Goal: Information Seeking & Learning: Learn about a topic

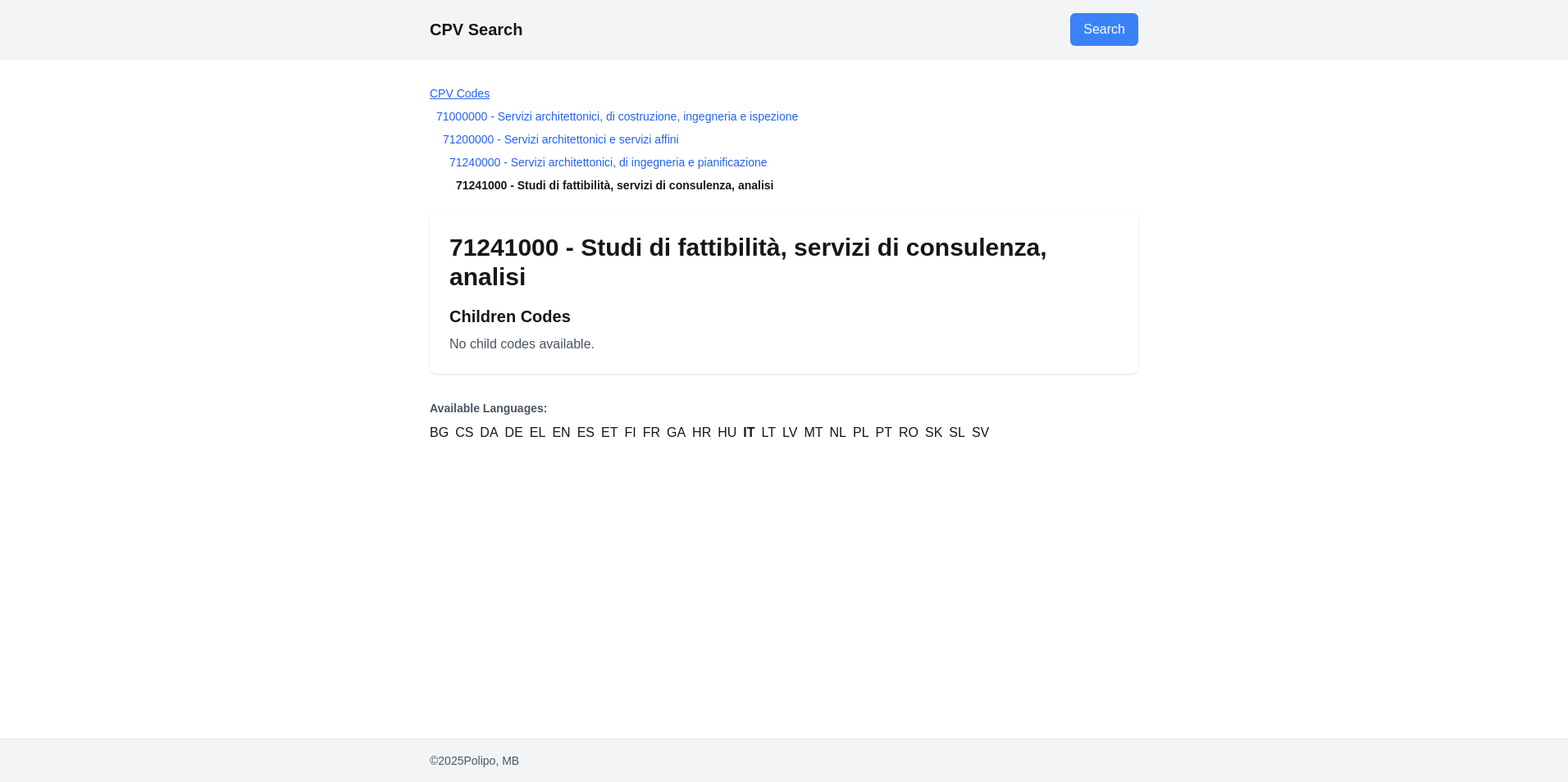
click at [431, 95] on link "CPV Codes" at bounding box center [460, 93] width 60 height 13
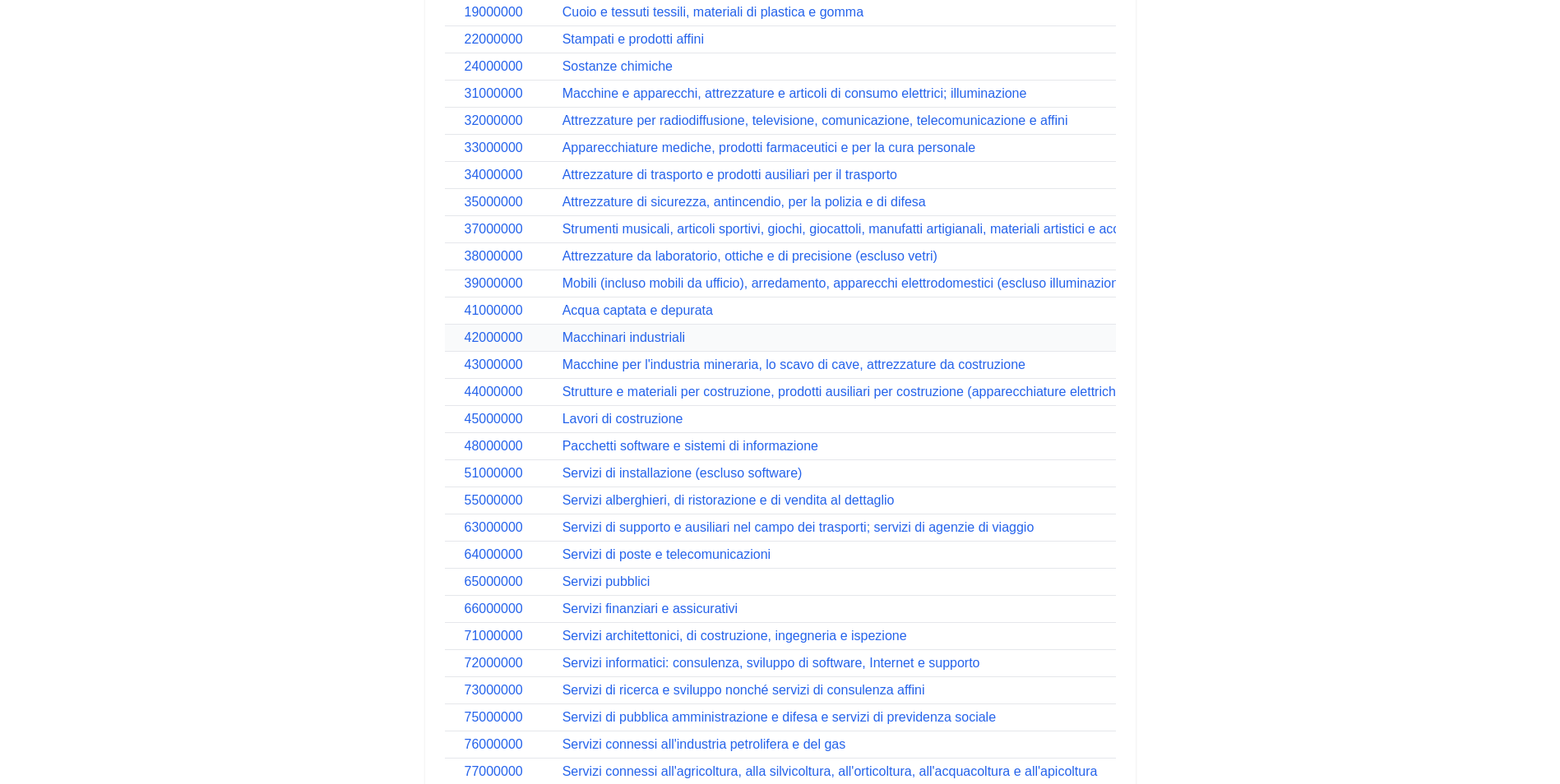
scroll to position [691, 0]
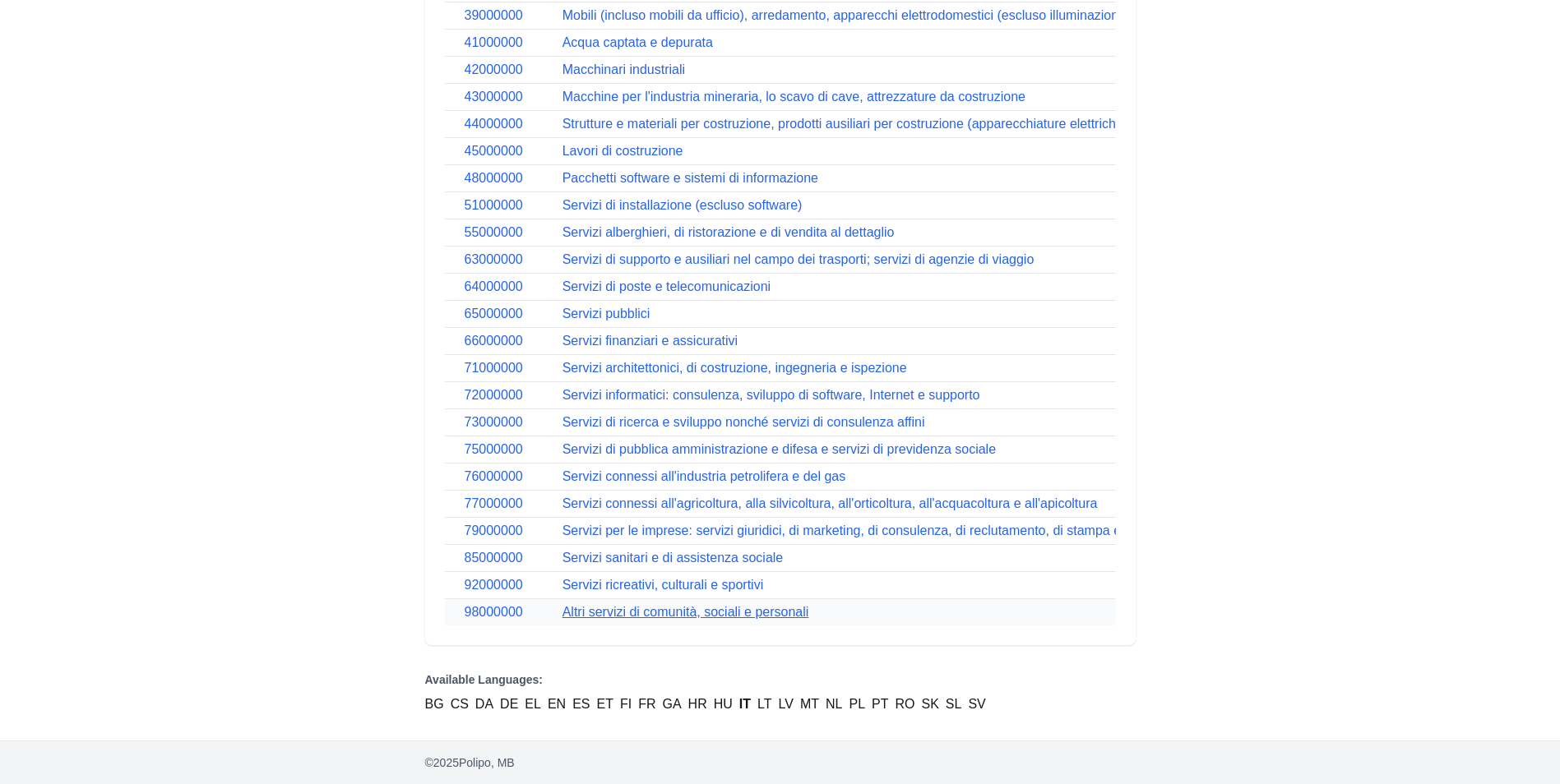
click at [711, 605] on link "Altri servizi di comunità, sociali e personali" at bounding box center [686, 612] width 247 height 14
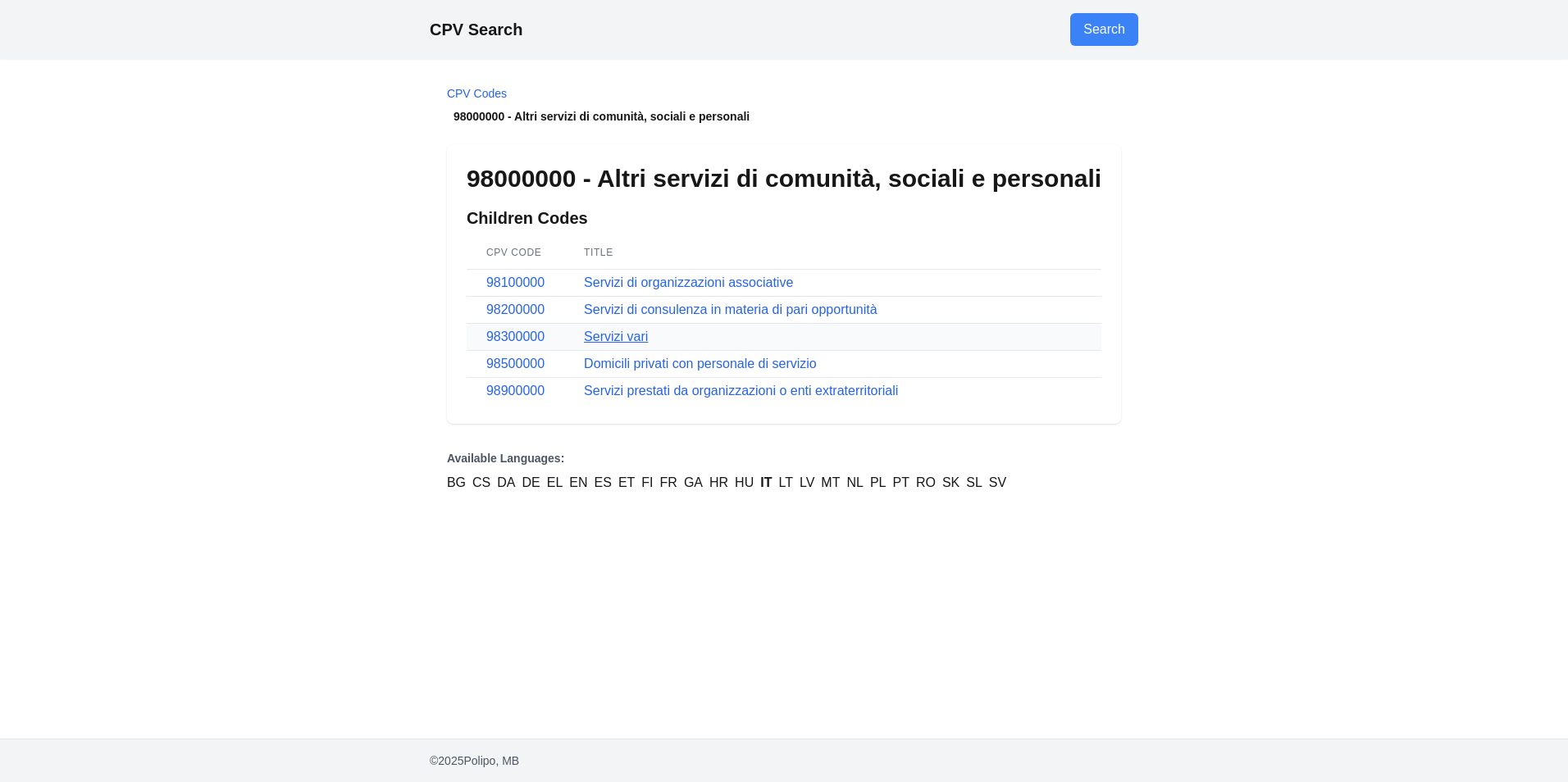
click at [621, 332] on link "Servizi vari" at bounding box center [616, 336] width 64 height 14
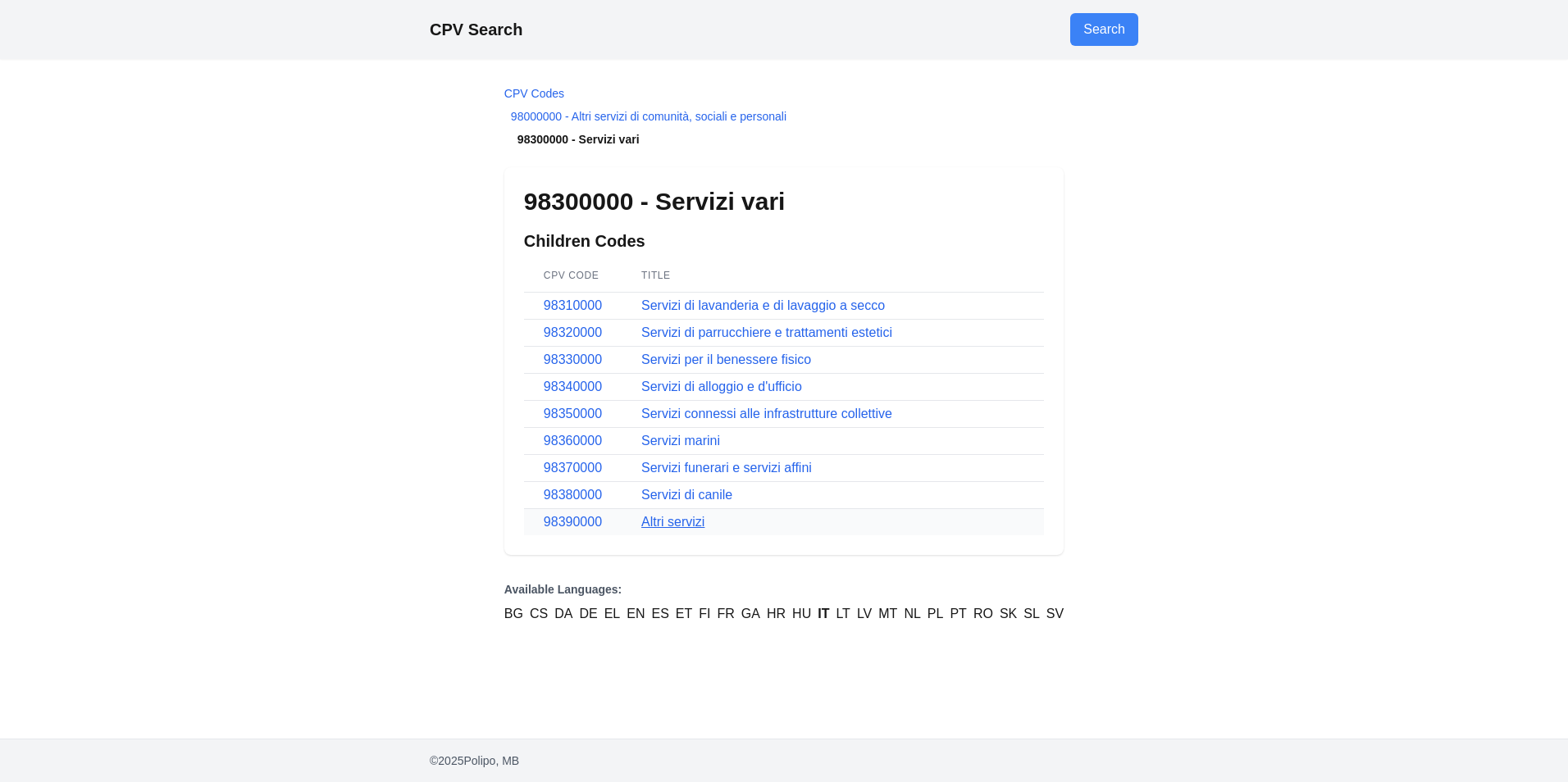
click at [683, 524] on link "Altri servizi" at bounding box center [673, 522] width 63 height 14
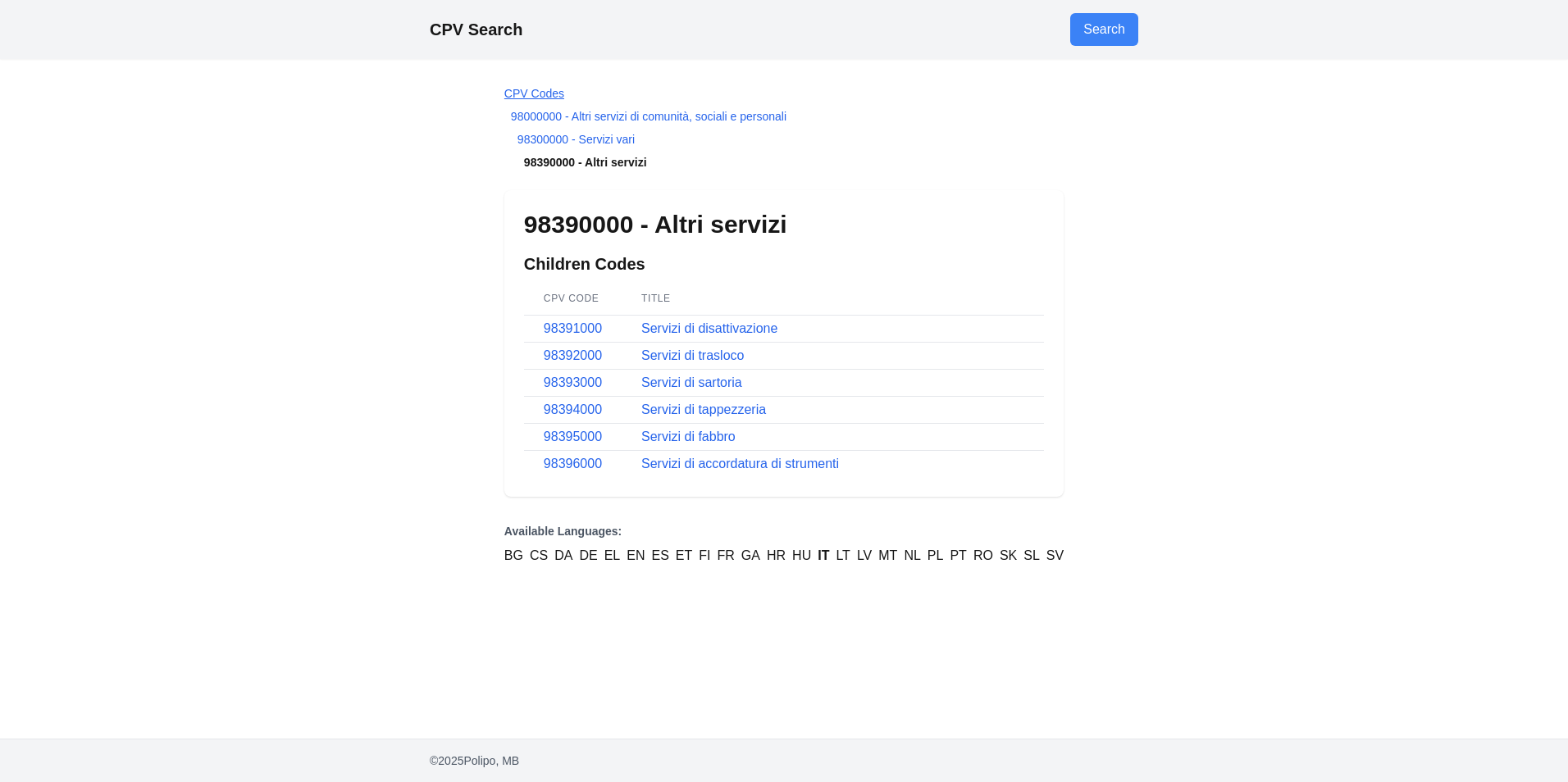
click at [513, 91] on link "CPV Codes" at bounding box center [534, 93] width 60 height 13
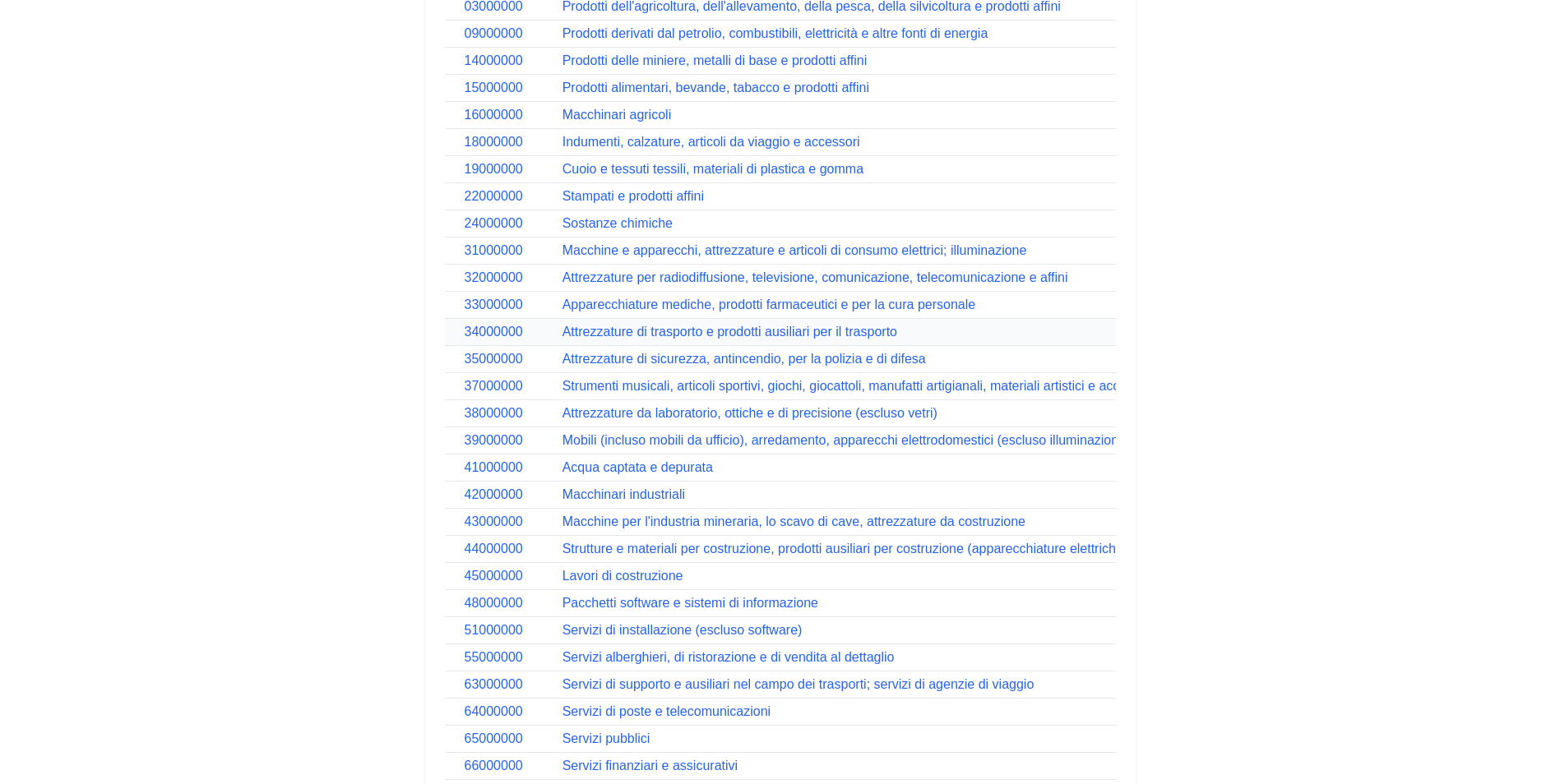
scroll to position [411, 0]
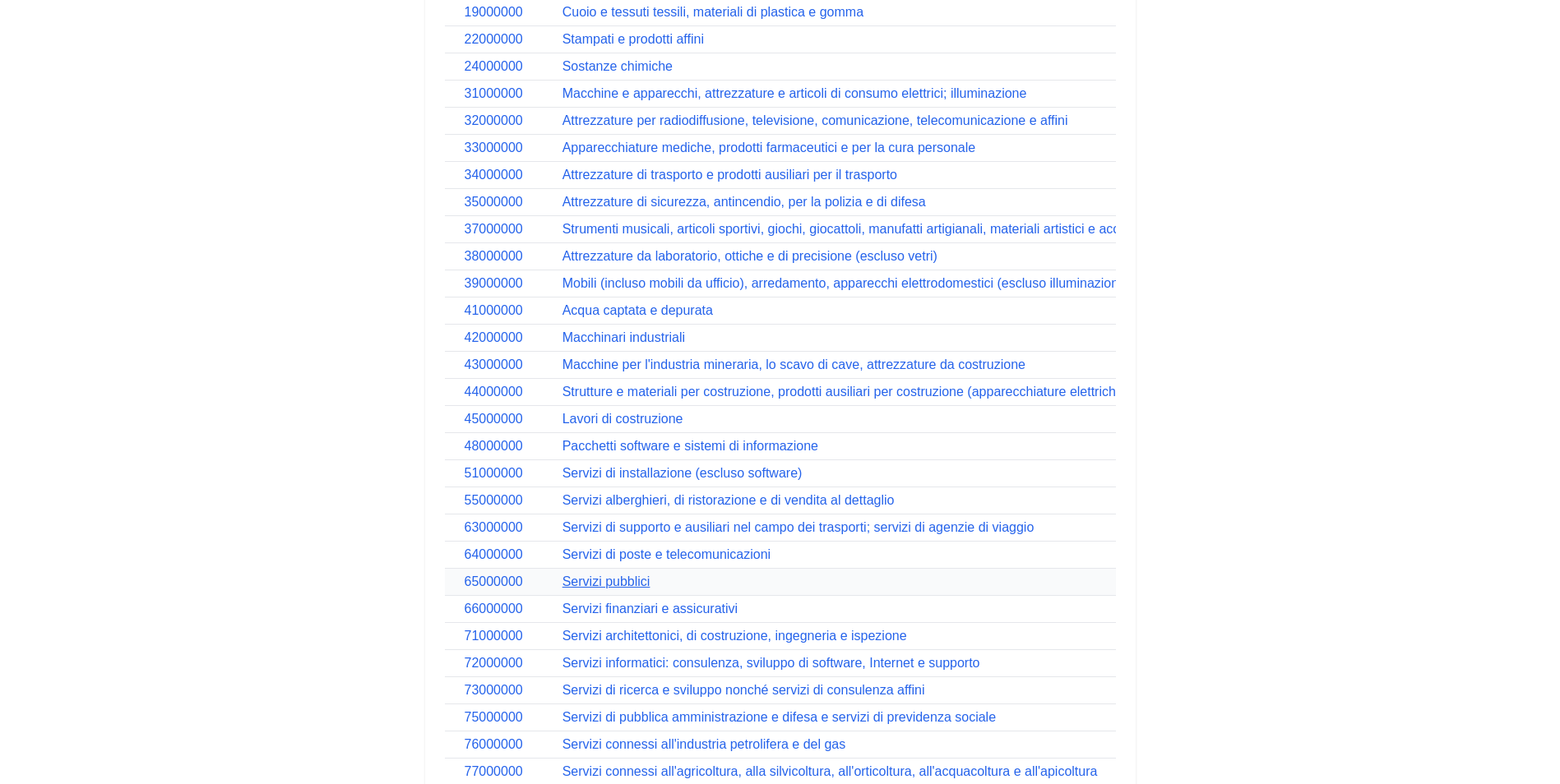
click at [622, 575] on link "Servizi pubblici" at bounding box center [606, 581] width 88 height 14
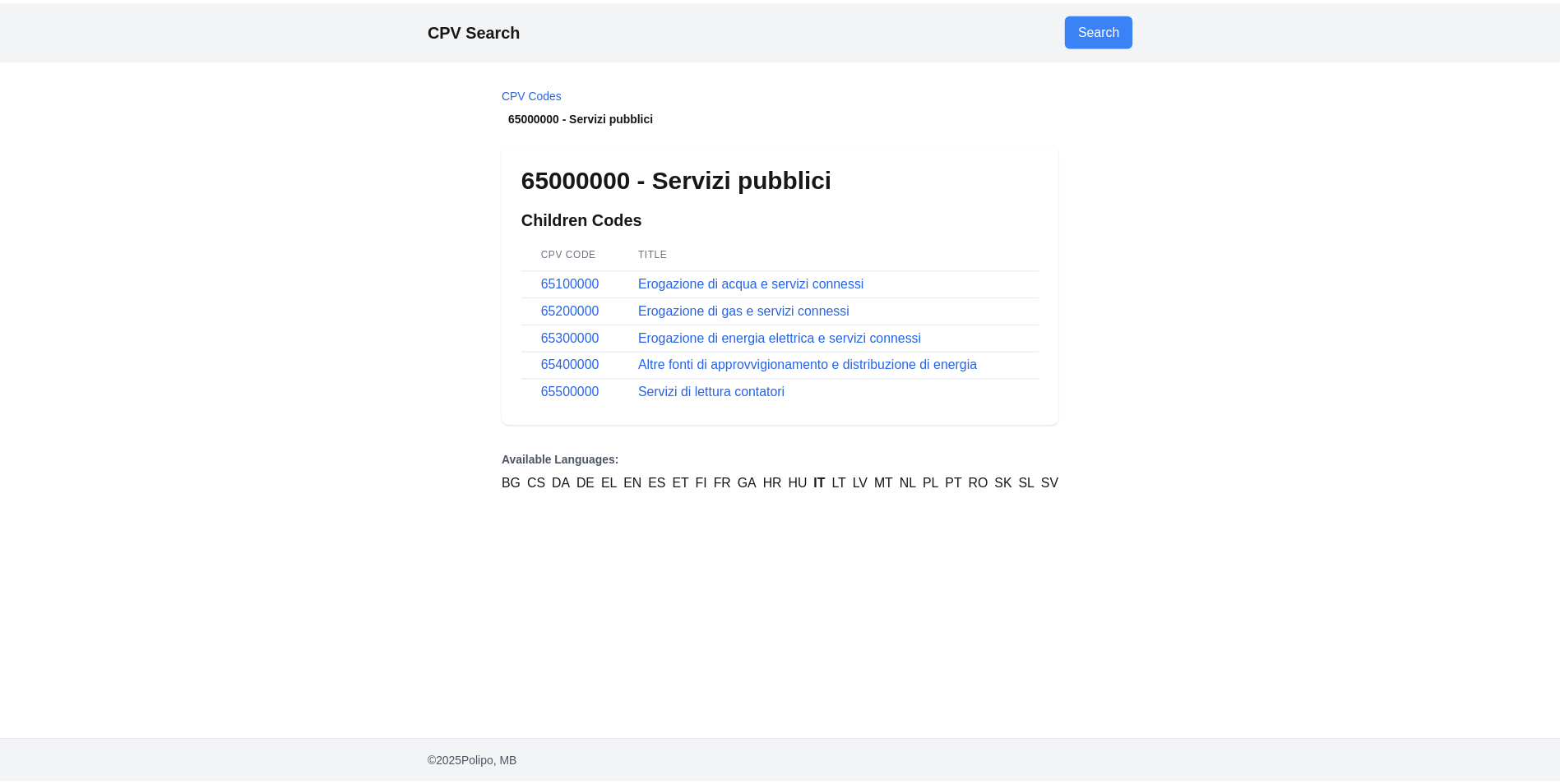
scroll to position [411, 0]
